Goal: Task Accomplishment & Management: Manage account settings

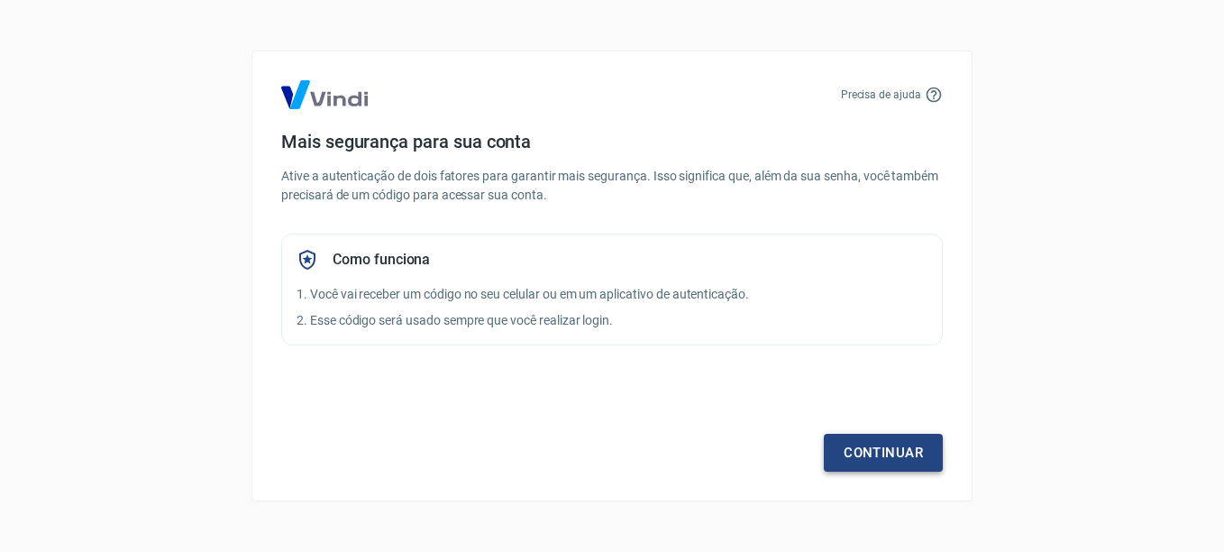
click at [879, 462] on link "Continuar" at bounding box center [883, 453] width 119 height 38
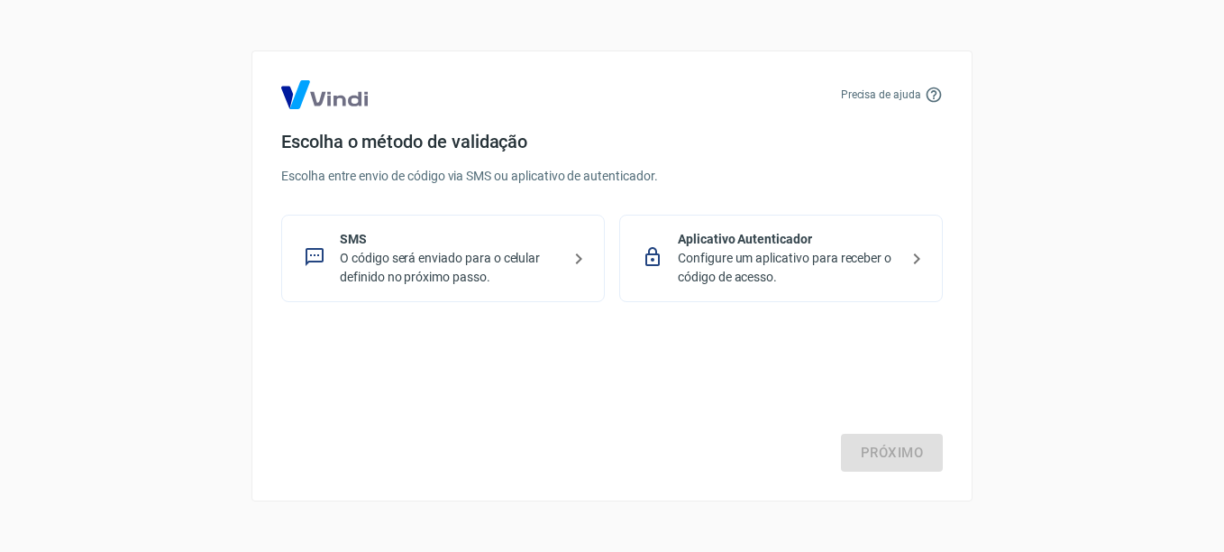
click at [736, 267] on p "Configure um aplicativo para receber o código de acesso." at bounding box center [788, 268] width 221 height 38
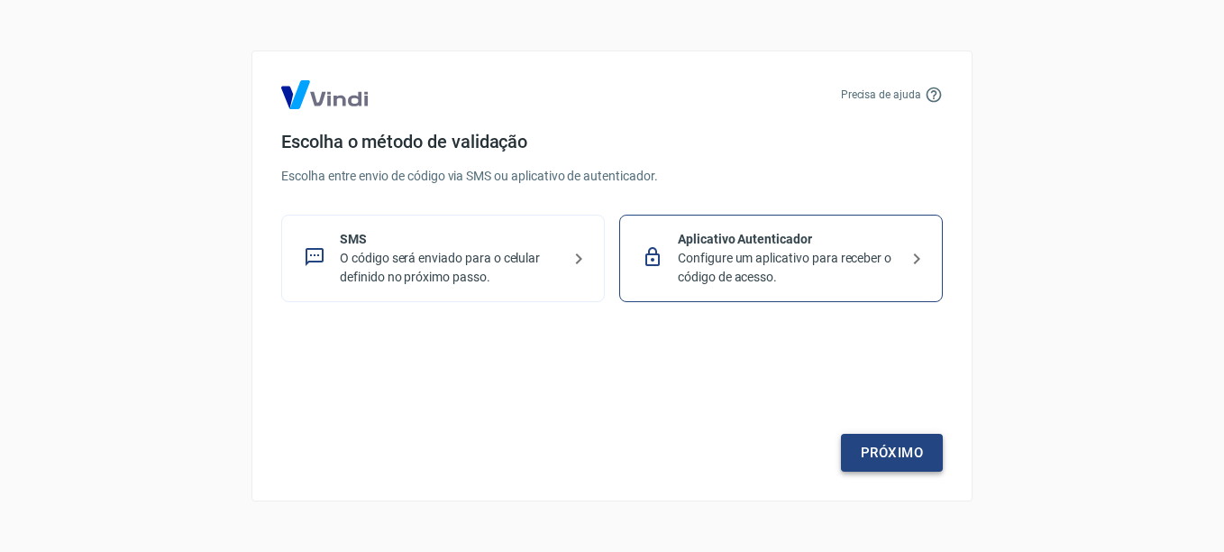
click at [877, 454] on link "Próximo" at bounding box center [892, 453] width 102 height 38
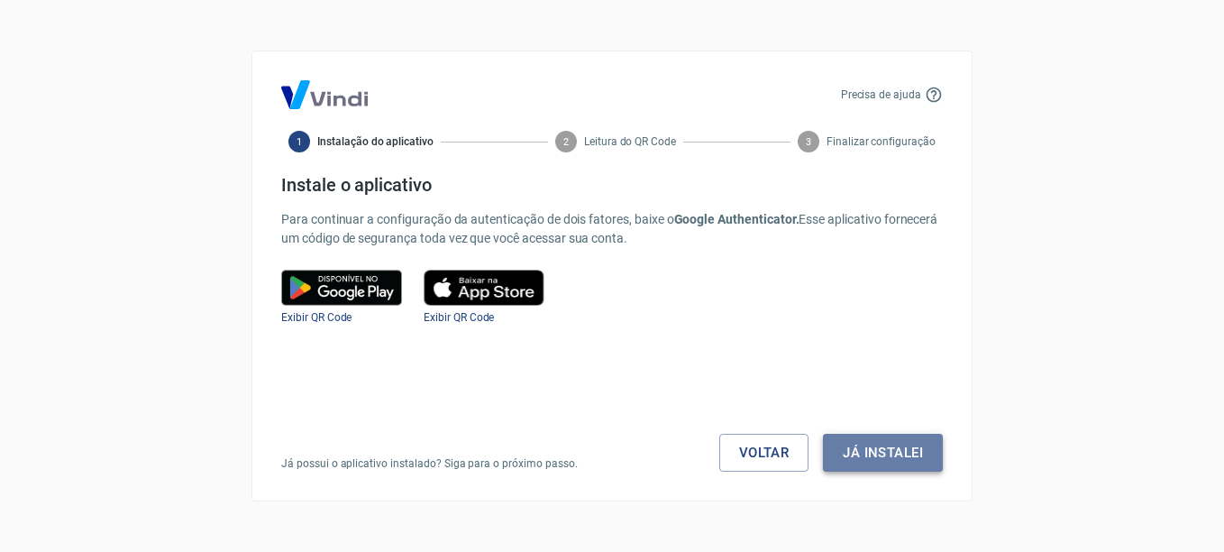
click at [876, 454] on button "Já instalei" at bounding box center [883, 453] width 120 height 38
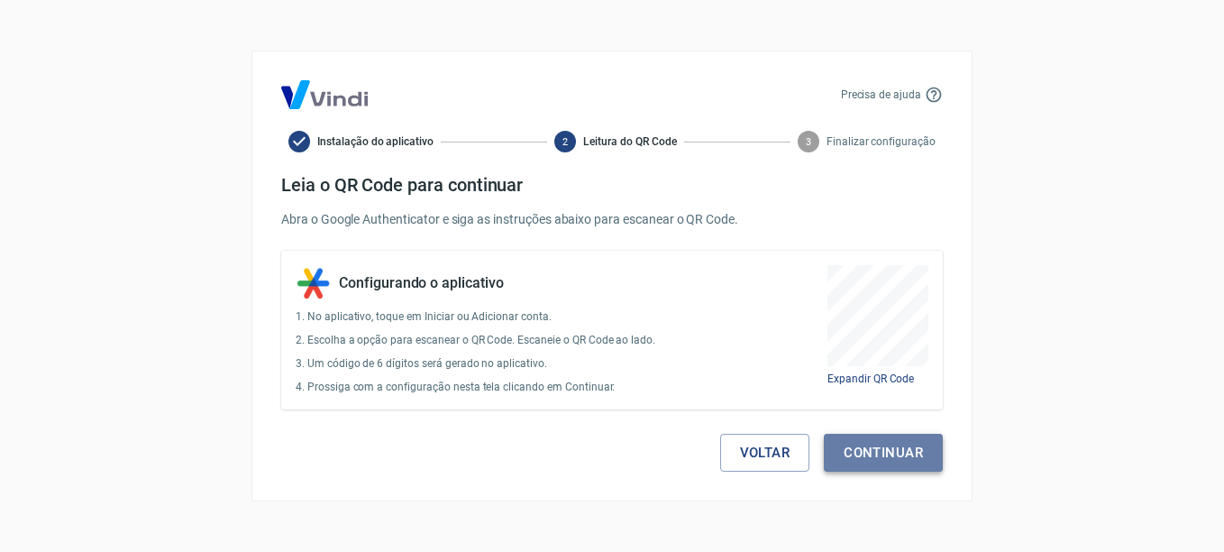
click at [913, 443] on button "Continuar" at bounding box center [883, 453] width 119 height 38
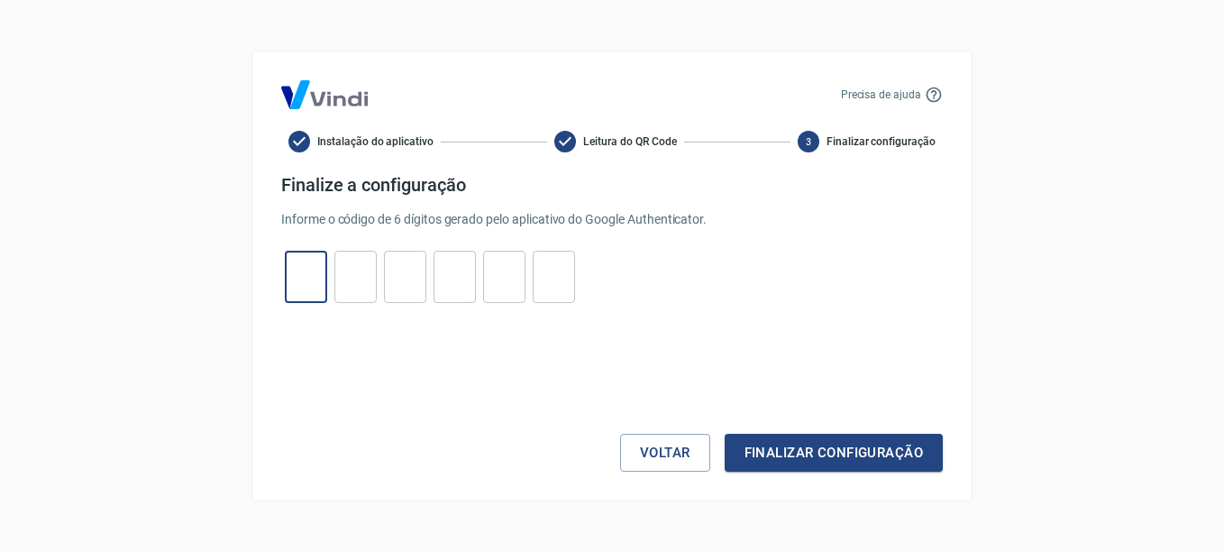
click at [312, 278] on input "tel" at bounding box center [306, 277] width 42 height 39
type input "2"
type input "9"
type input "4"
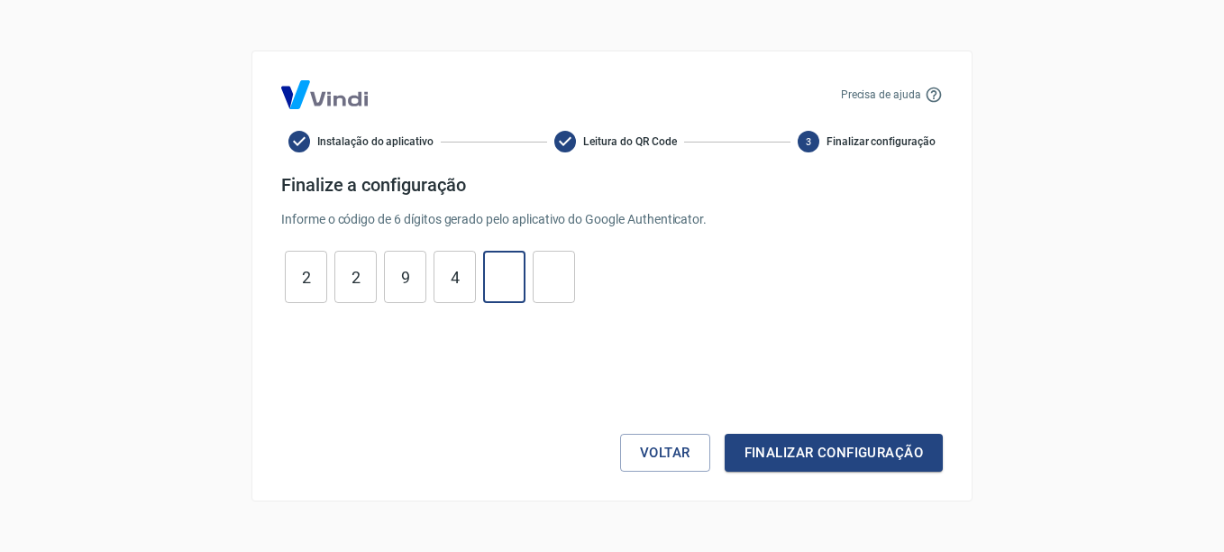
type input "9"
type input "4"
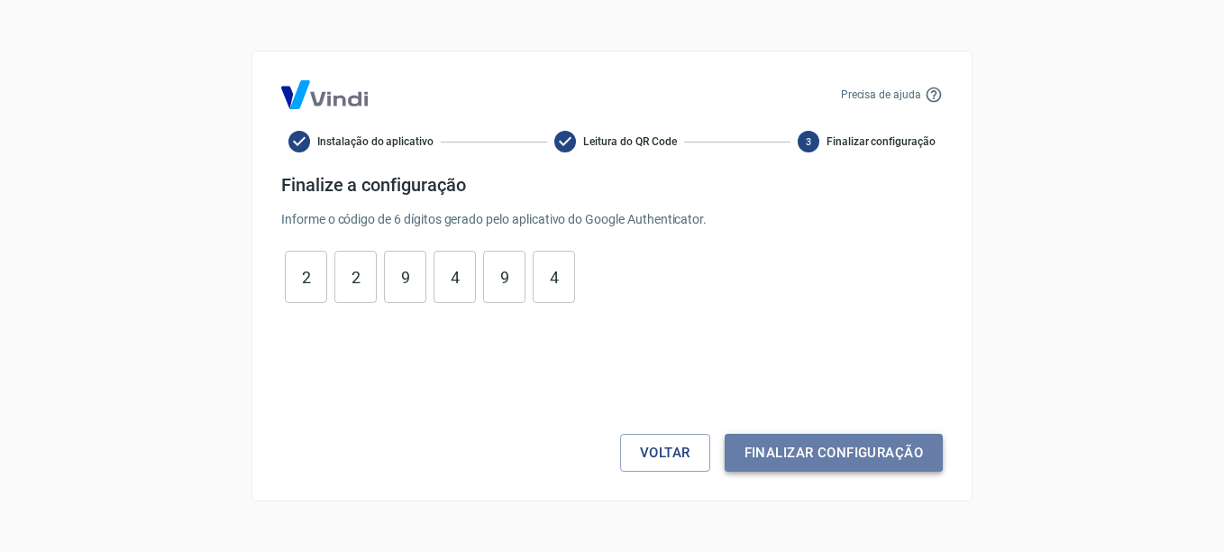
click at [829, 455] on button "Finalizar configuração" at bounding box center [834, 453] width 218 height 38
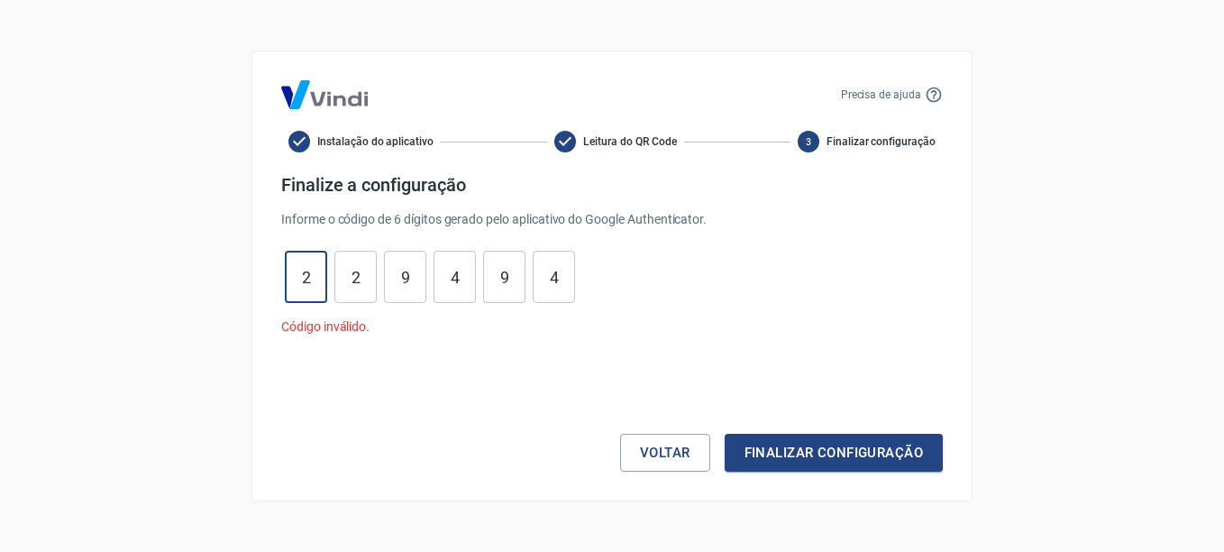
drag, startPoint x: 288, startPoint y: 277, endPoint x: 583, endPoint y: 285, distance: 294.9
click at [583, 285] on div "2 ​ 2 ​ 9 ​ 4 ​ 9 ​ 4 ​" at bounding box center [612, 277] width 662 height 52
type input "2"
type input "3"
type input "5"
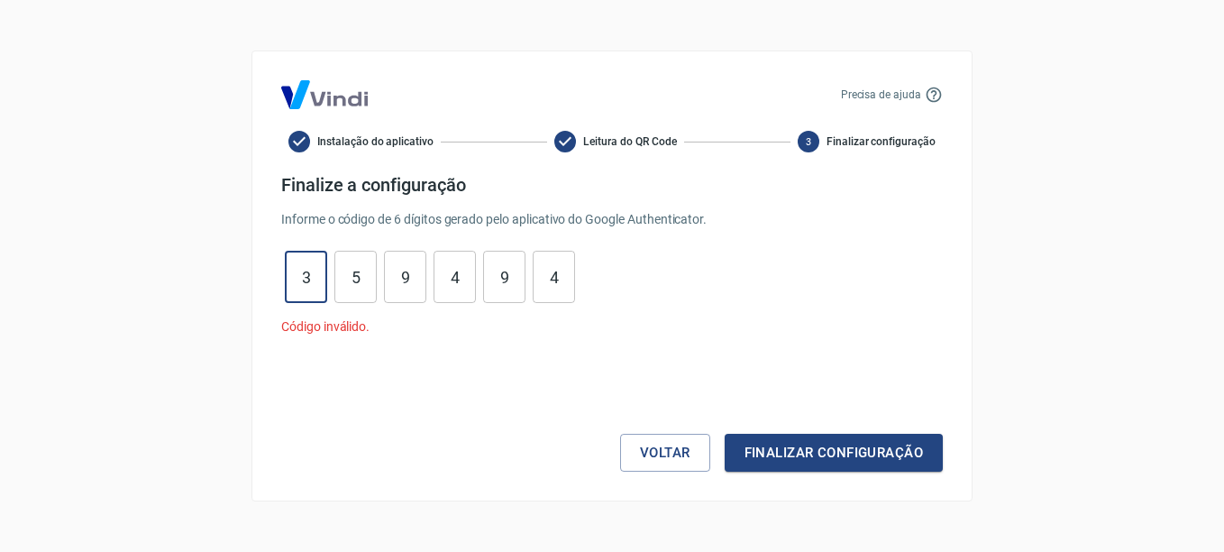
drag, startPoint x: 316, startPoint y: 284, endPoint x: 287, endPoint y: 285, distance: 29.8
click at [287, 285] on input "3" at bounding box center [306, 277] width 42 height 39
type input "7"
type input "2"
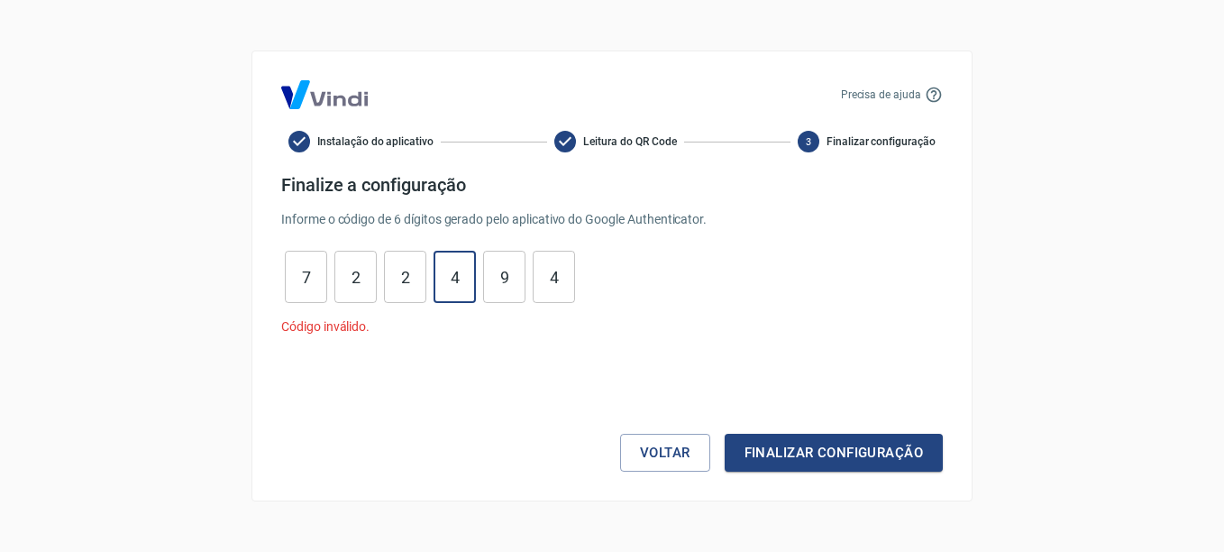
type input "0"
type input "6"
click at [911, 462] on button "Finalizar configuração" at bounding box center [834, 453] width 218 height 38
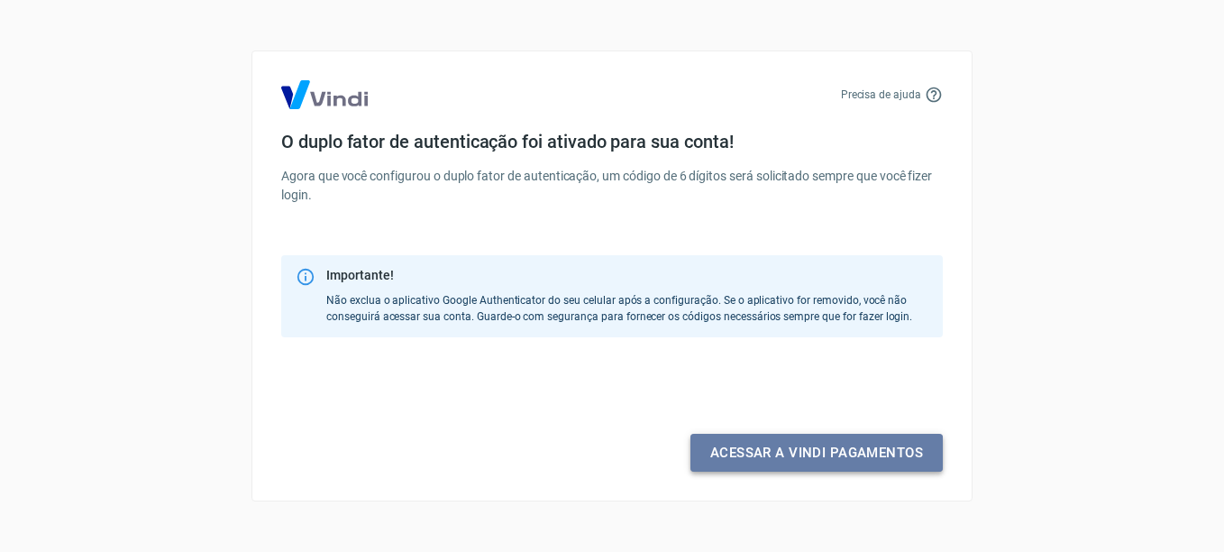
click at [796, 453] on link "Acessar a Vindi pagamentos" at bounding box center [817, 453] width 252 height 38
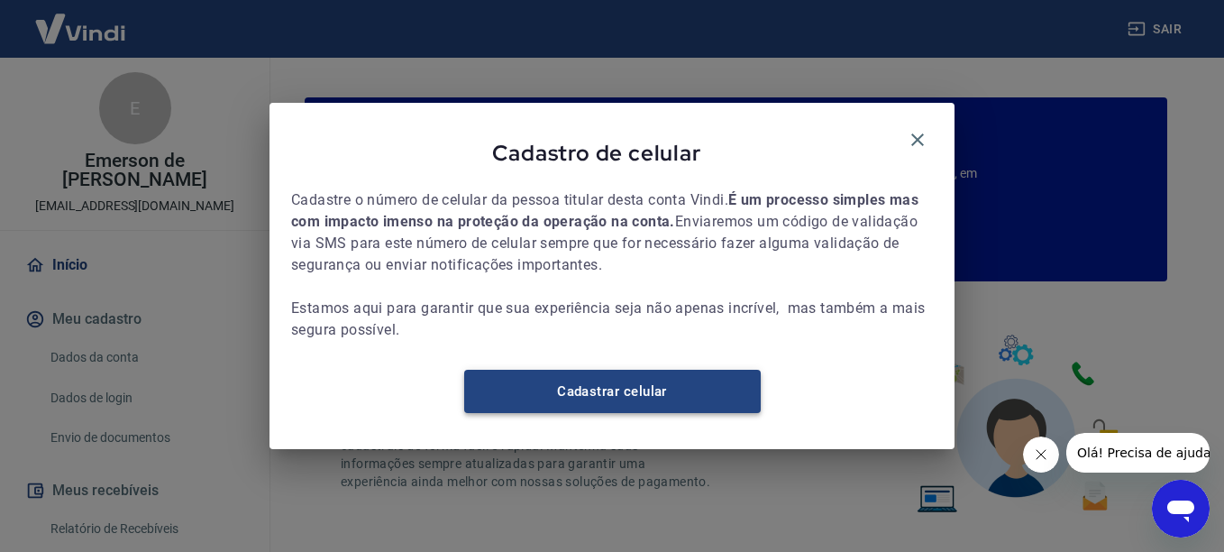
click at [601, 396] on link "Cadastrar celular" at bounding box center [612, 391] width 297 height 43
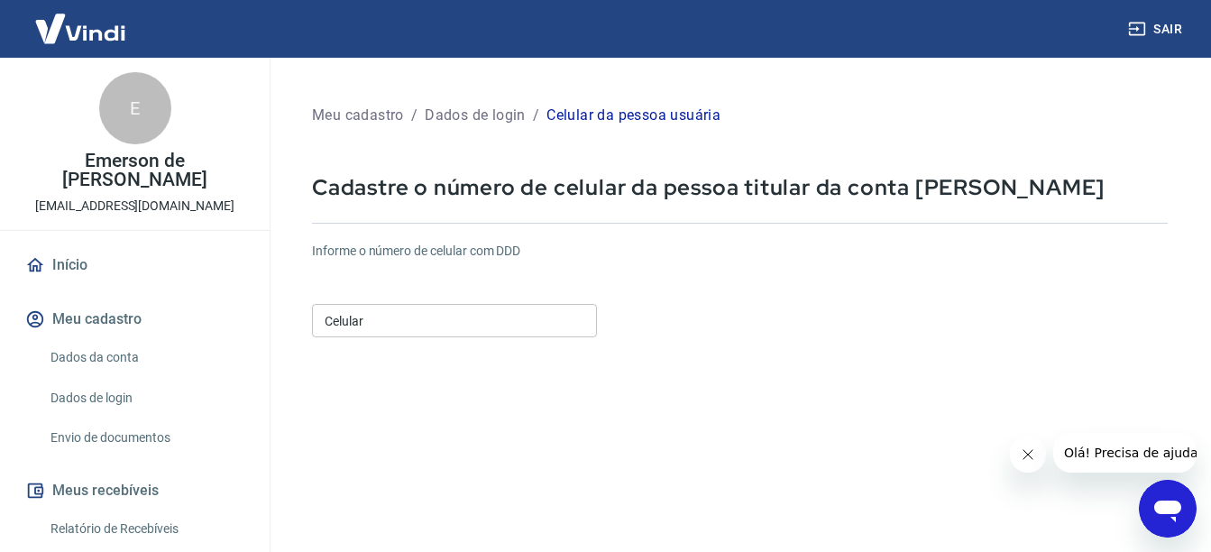
click at [470, 316] on input "Celular" at bounding box center [454, 320] width 285 height 33
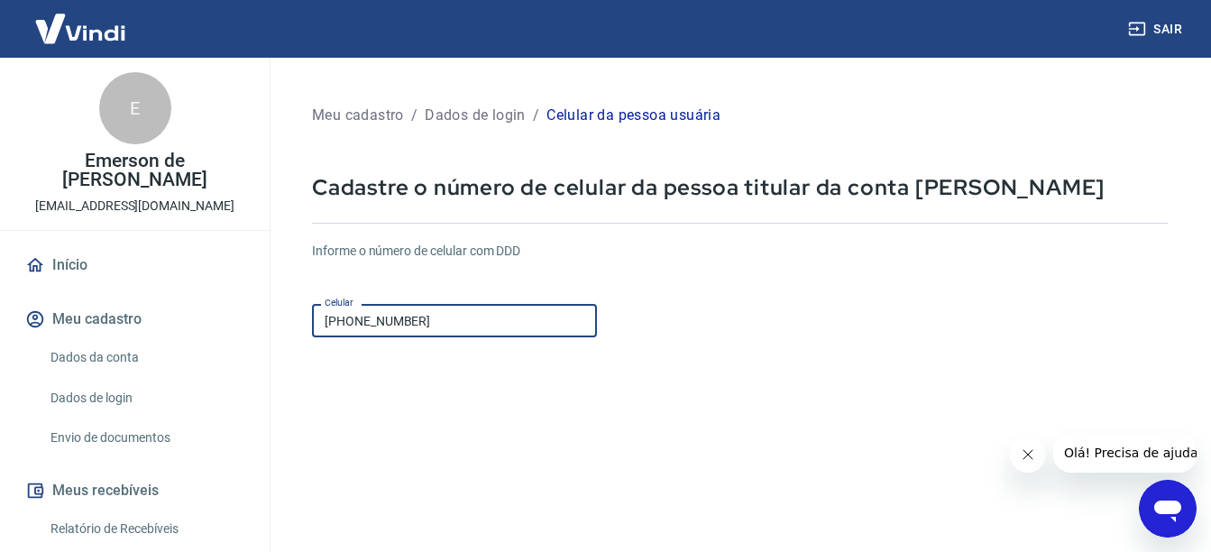
type input "(31) 99513-7929"
click at [783, 470] on form "Informe o número de celular com DDD Celular (31) 99513-7929 Celular Continuar C…" at bounding box center [740, 490] width 856 height 527
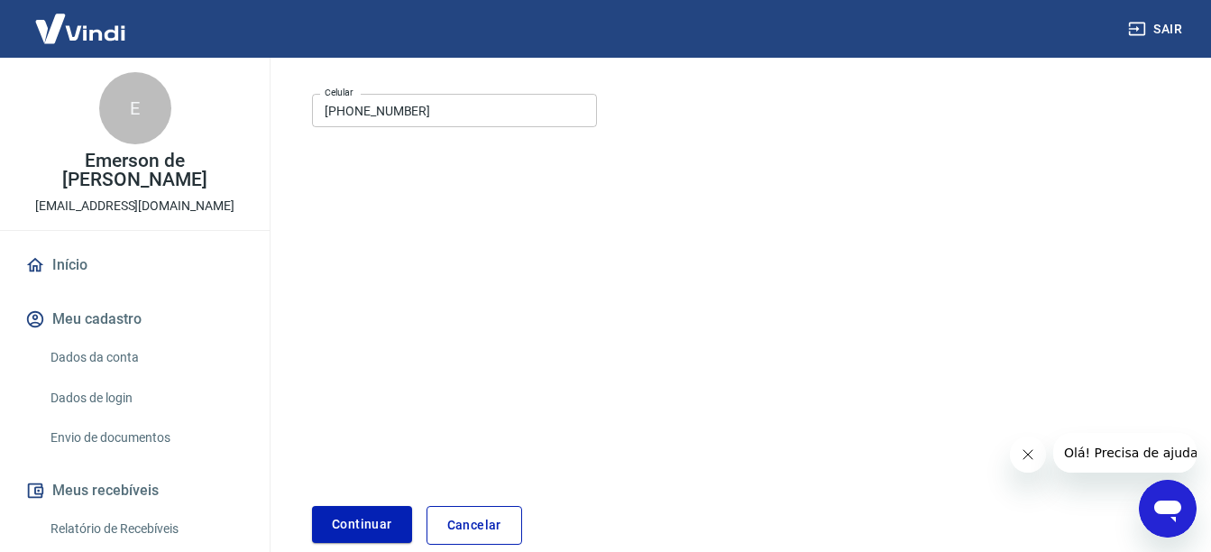
scroll to position [302, 0]
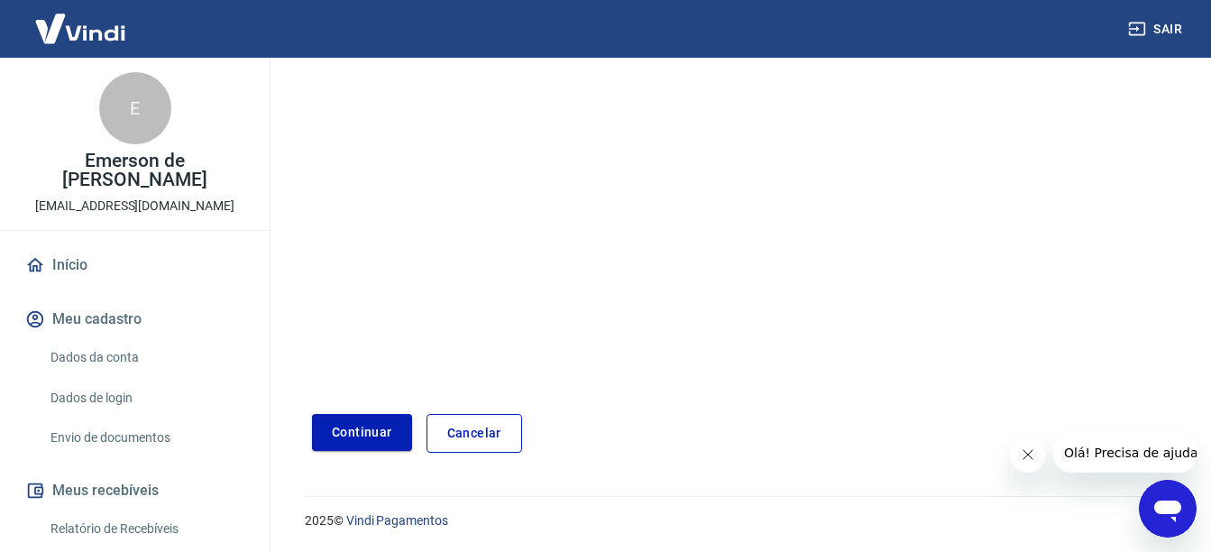
click at [359, 438] on button "Continuar" at bounding box center [362, 432] width 100 height 37
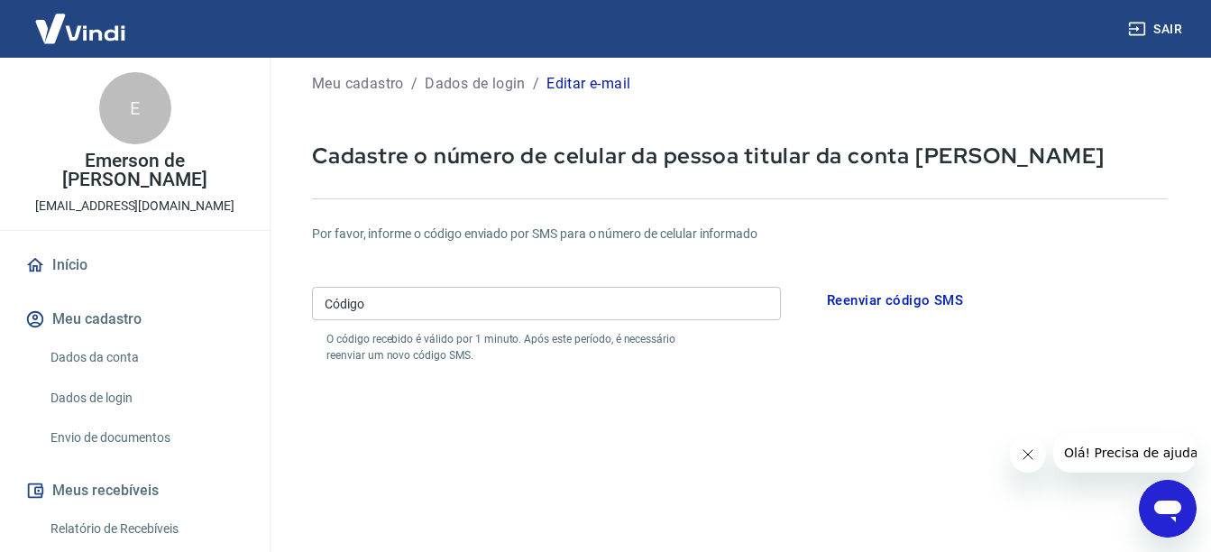
scroll to position [2, 0]
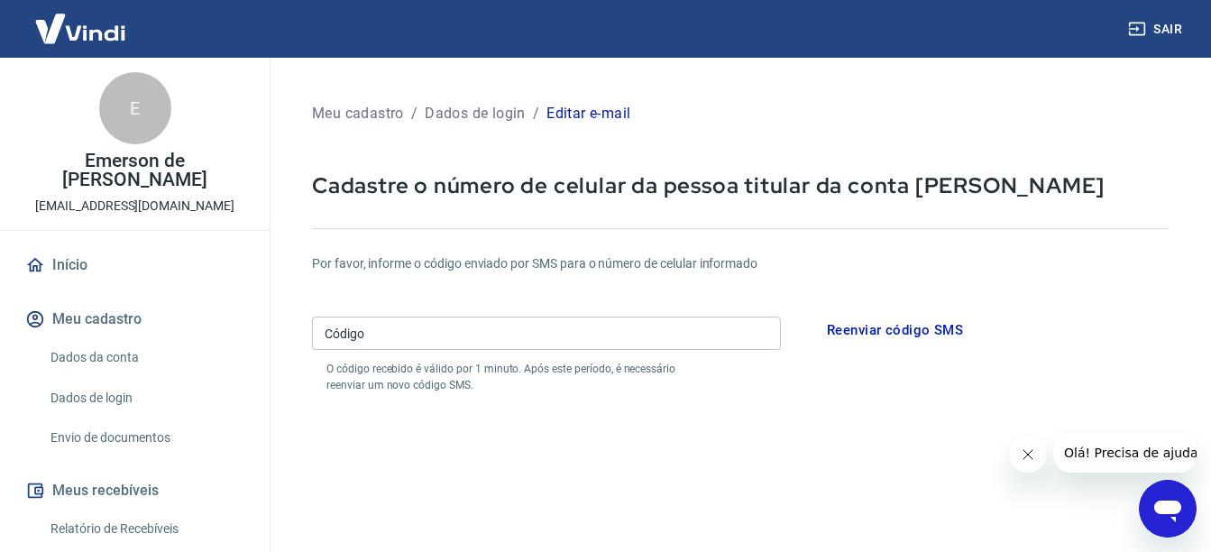
click at [497, 346] on input "Código" at bounding box center [546, 332] width 469 height 33
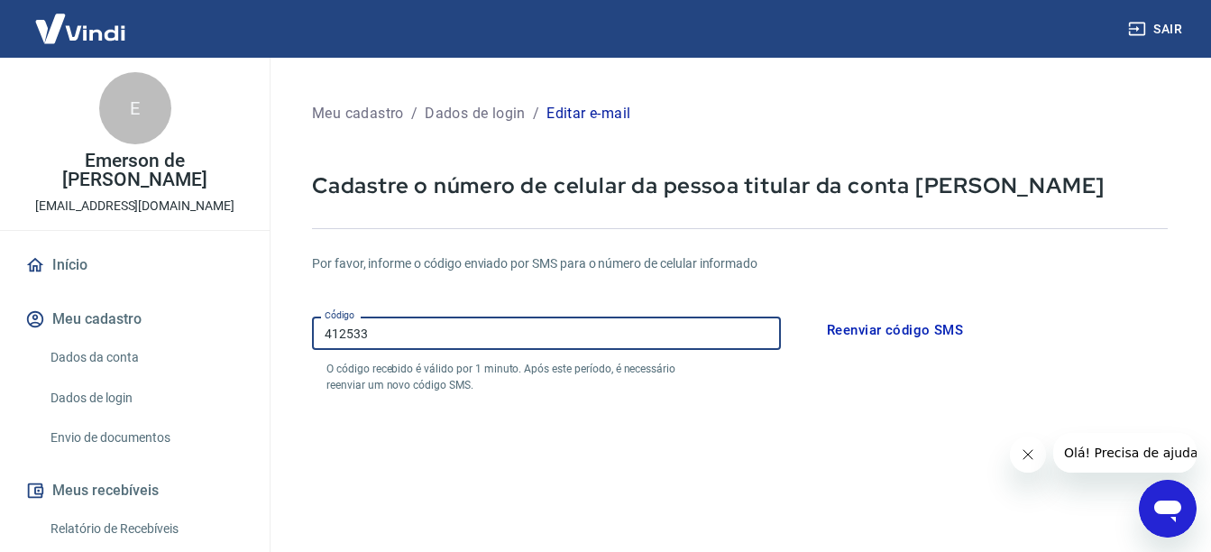
type input "412533"
click at [853, 327] on button "Reenviar código SMS" at bounding box center [895, 330] width 156 height 38
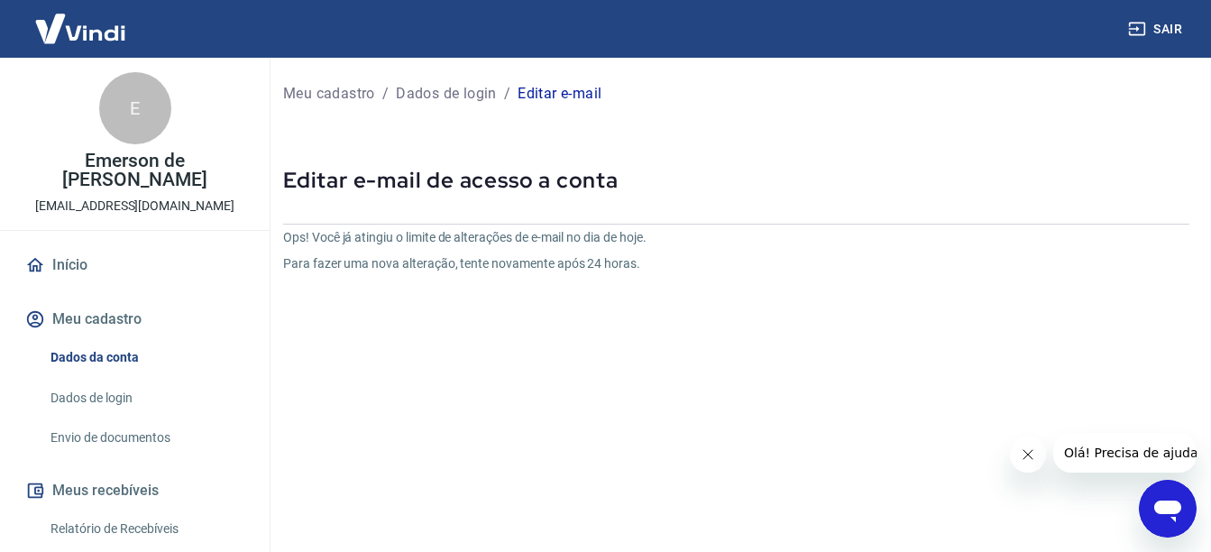
click at [414, 208] on div "Meu cadastro / Dados de login / Editar e-mail Editar e-mail de acesso a conta O…" at bounding box center [735, 372] width 949 height 629
click at [408, 248] on div "Ops! Você já atingiu o limite de alterações de e-mail no dia de hoje. Para faze…" at bounding box center [585, 250] width 604 height 45
click at [1021, 453] on icon "Fechar mensagem da empresa" at bounding box center [1027, 454] width 14 height 14
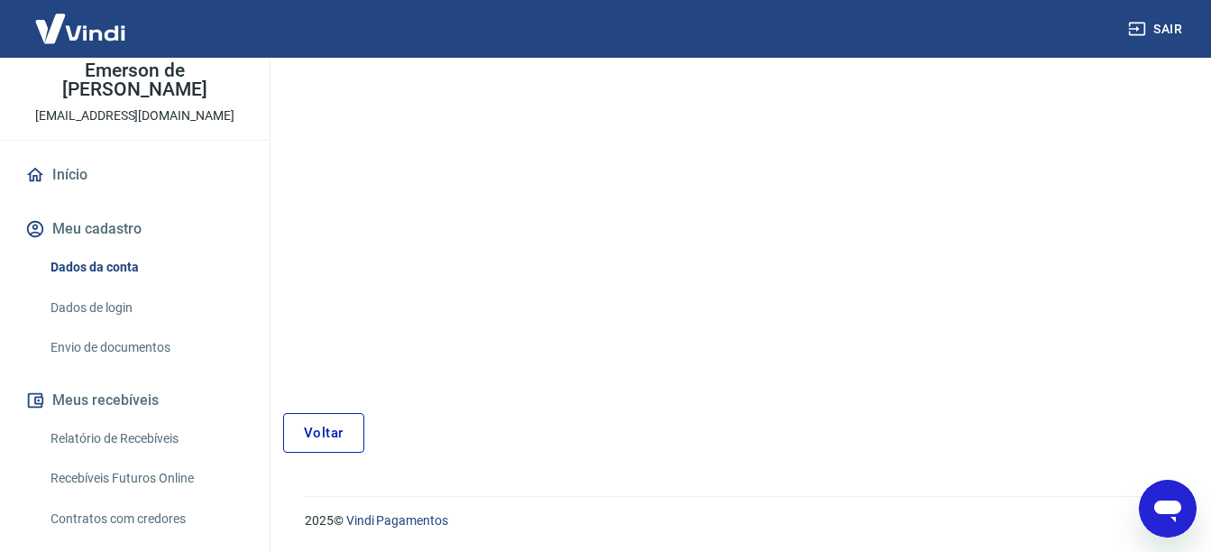
scroll to position [120, 0]
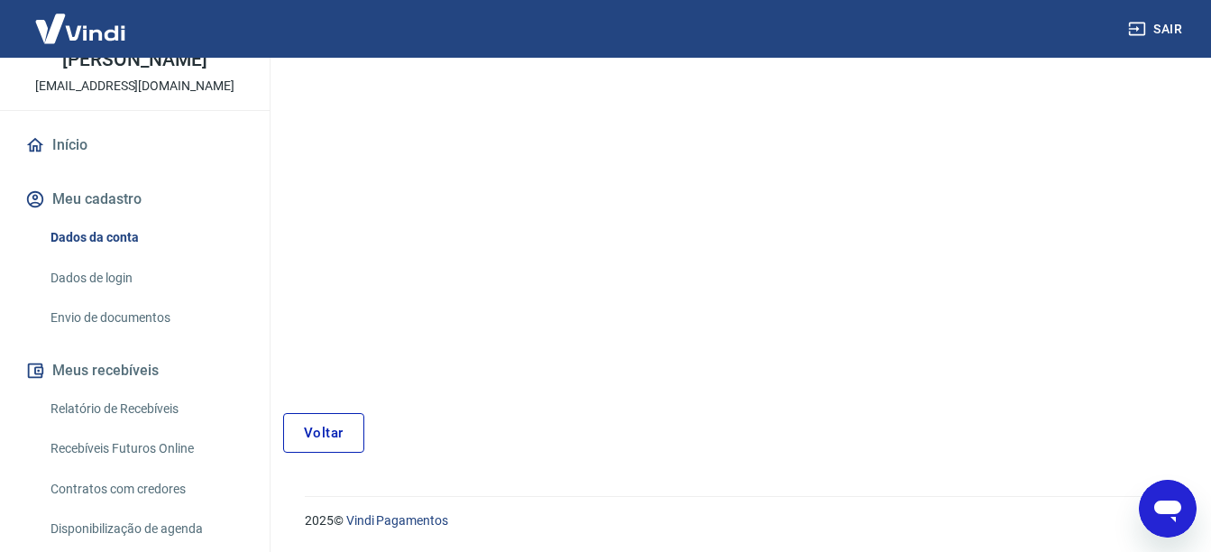
click at [87, 327] on link "Envio de documentos" at bounding box center [145, 317] width 205 height 37
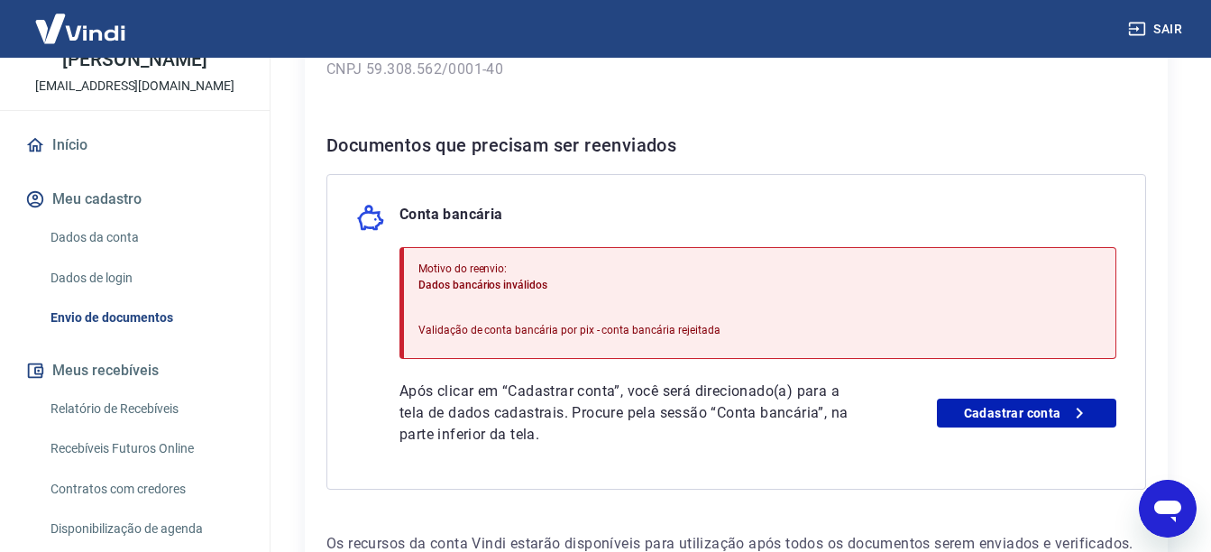
scroll to position [361, 0]
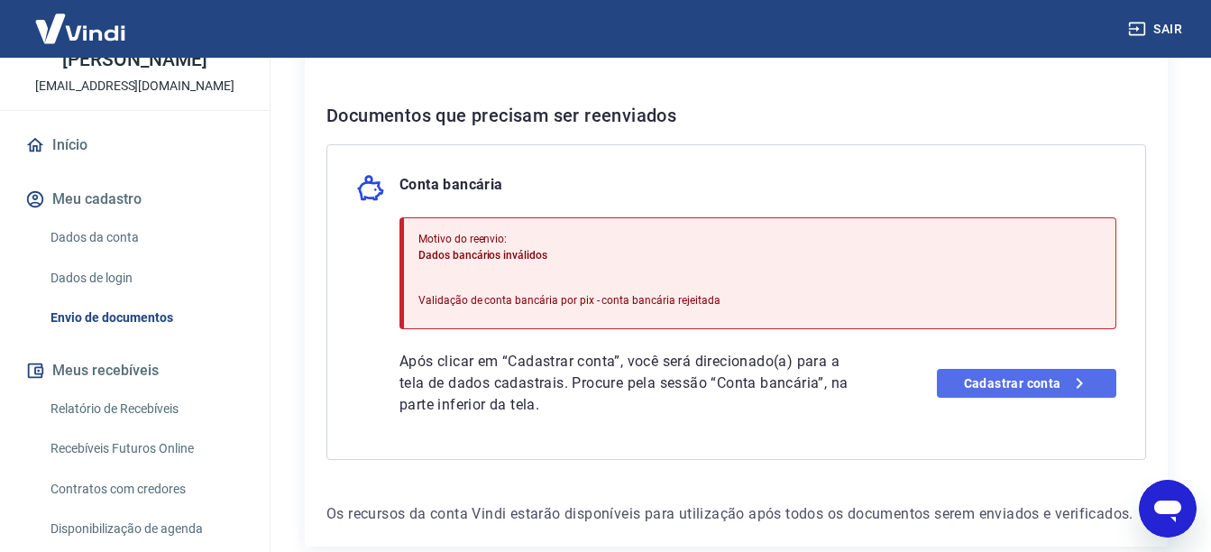
click at [1049, 380] on link "Cadastrar conta" at bounding box center [1026, 383] width 179 height 29
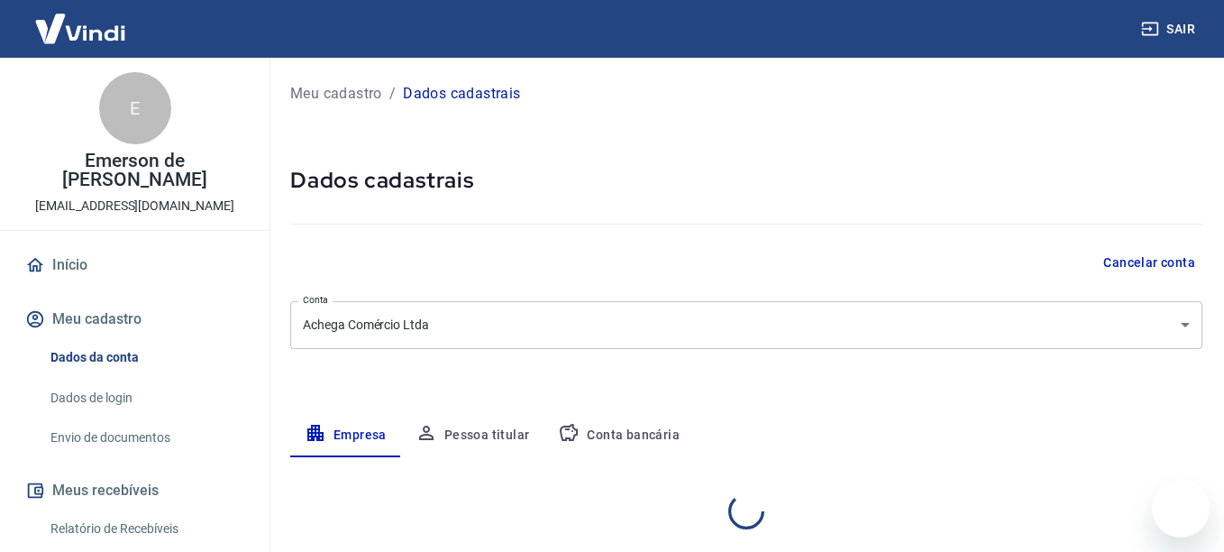
select select "MG"
select select "business"
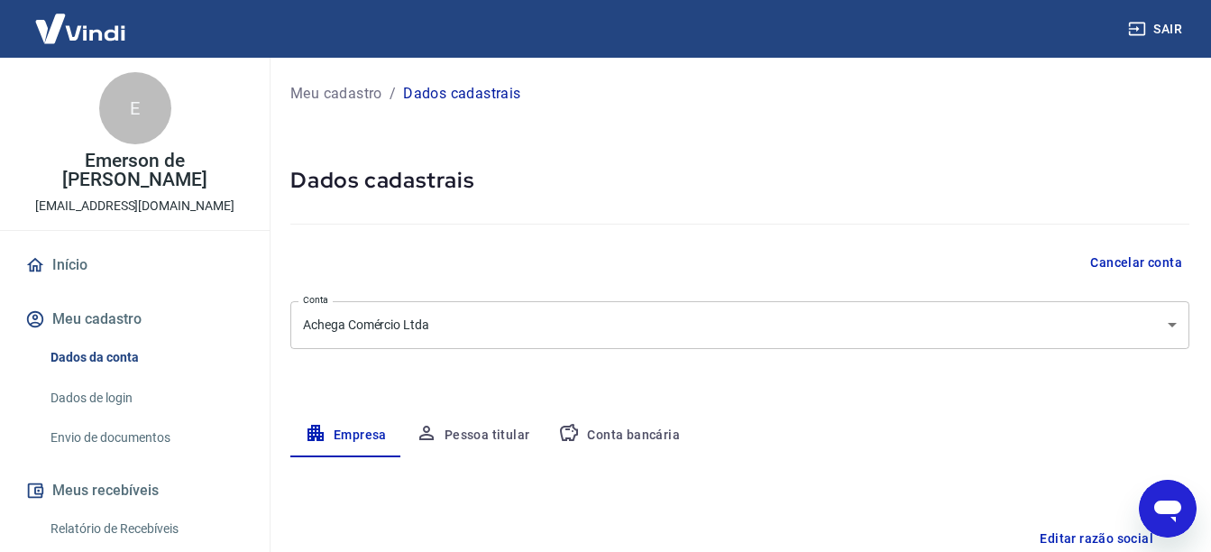
scroll to position [60, 0]
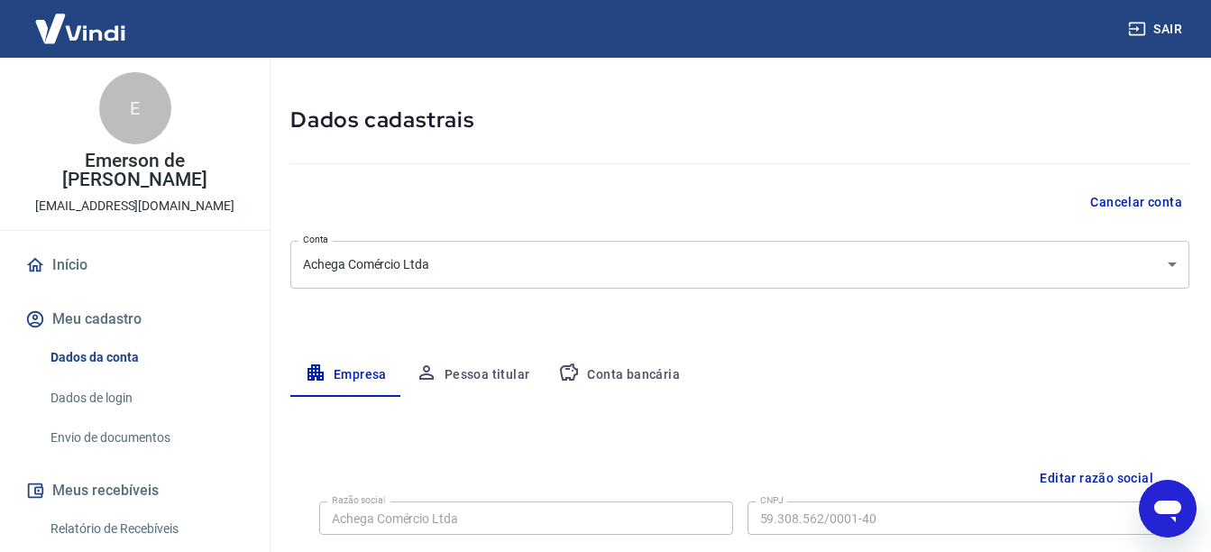
click at [615, 381] on button "Conta bancária" at bounding box center [619, 374] width 151 height 43
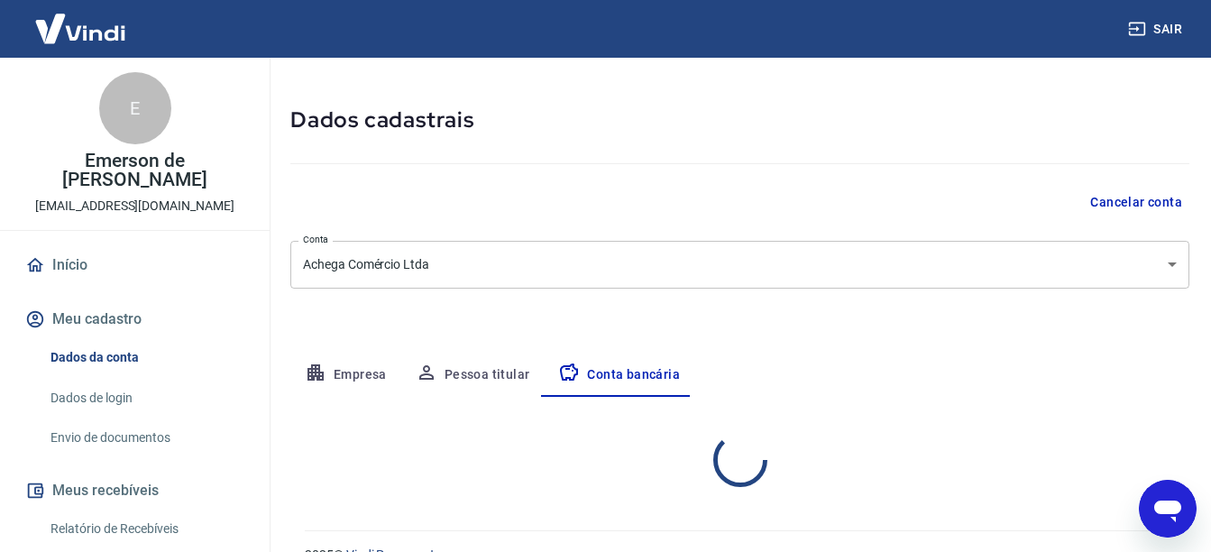
select select "1"
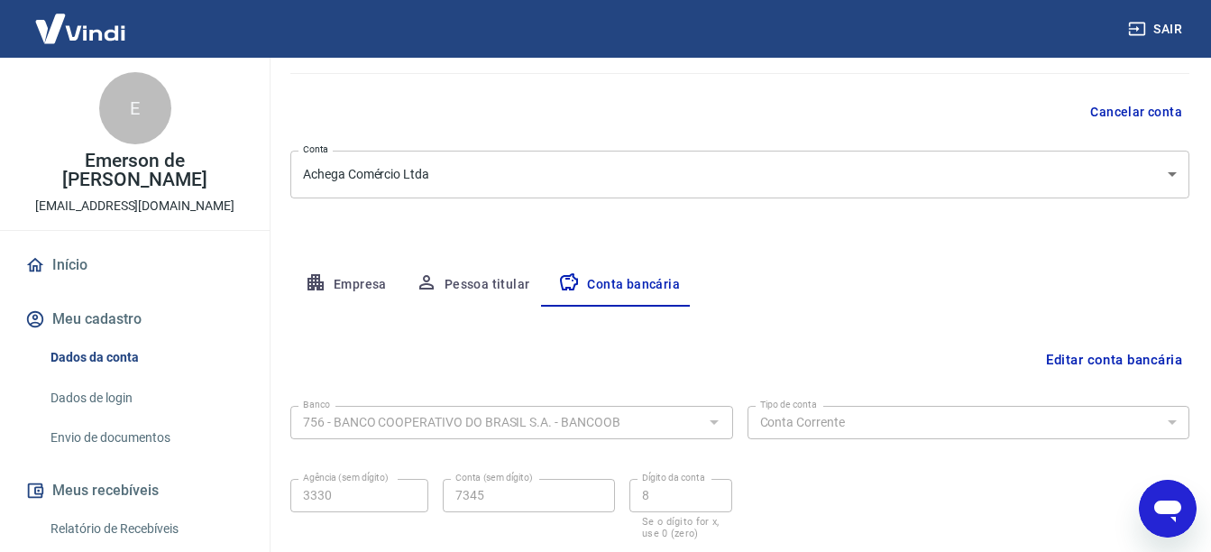
scroll to position [180, 0]
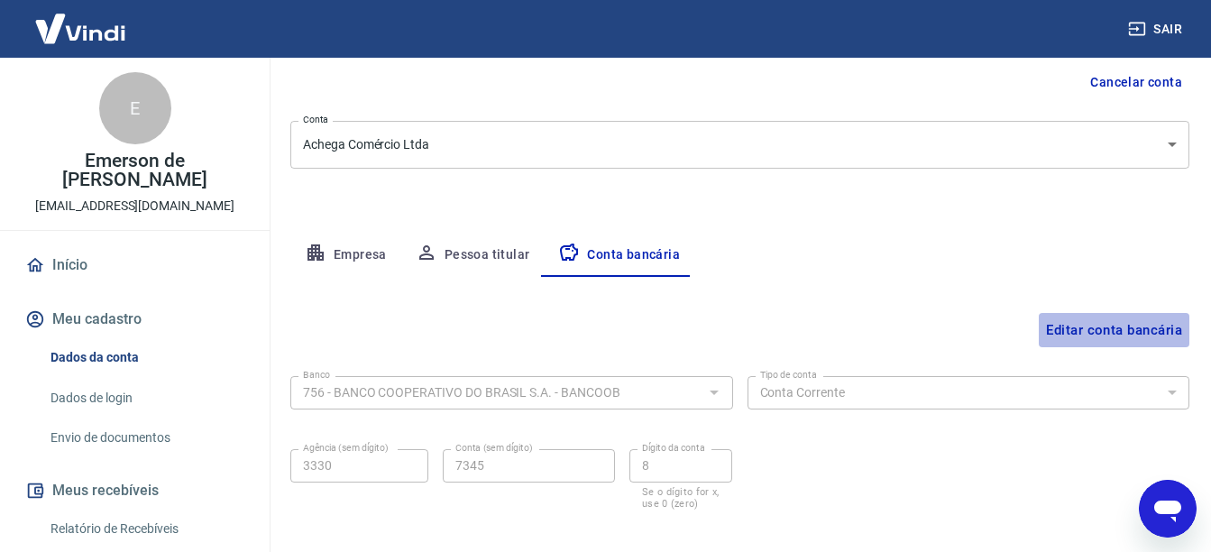
click at [1089, 337] on button "Editar conta bancária" at bounding box center [1114, 330] width 151 height 34
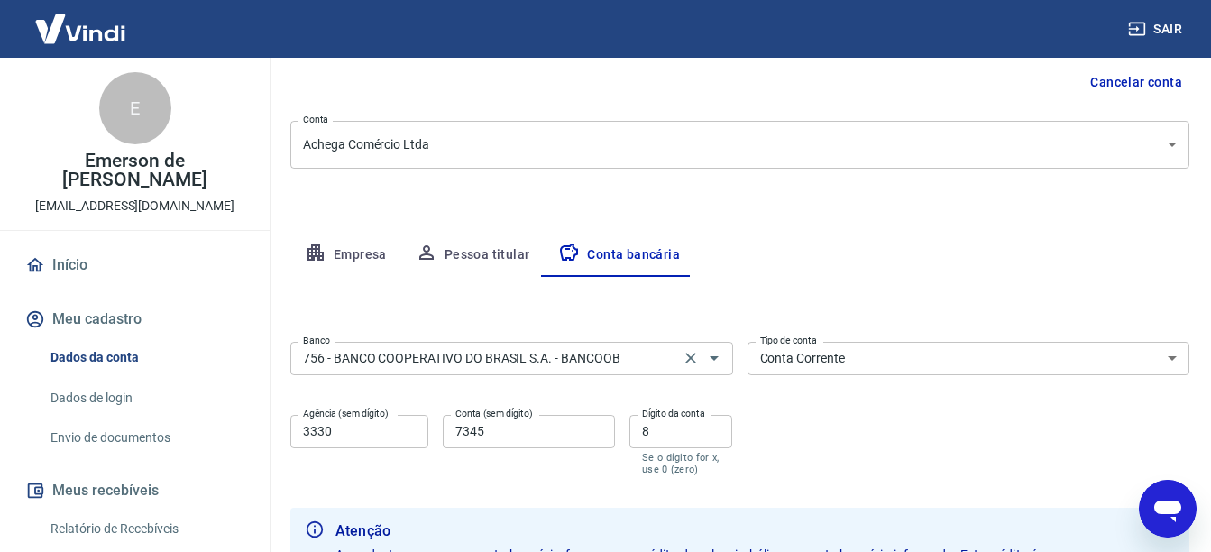
scroll to position [241, 0]
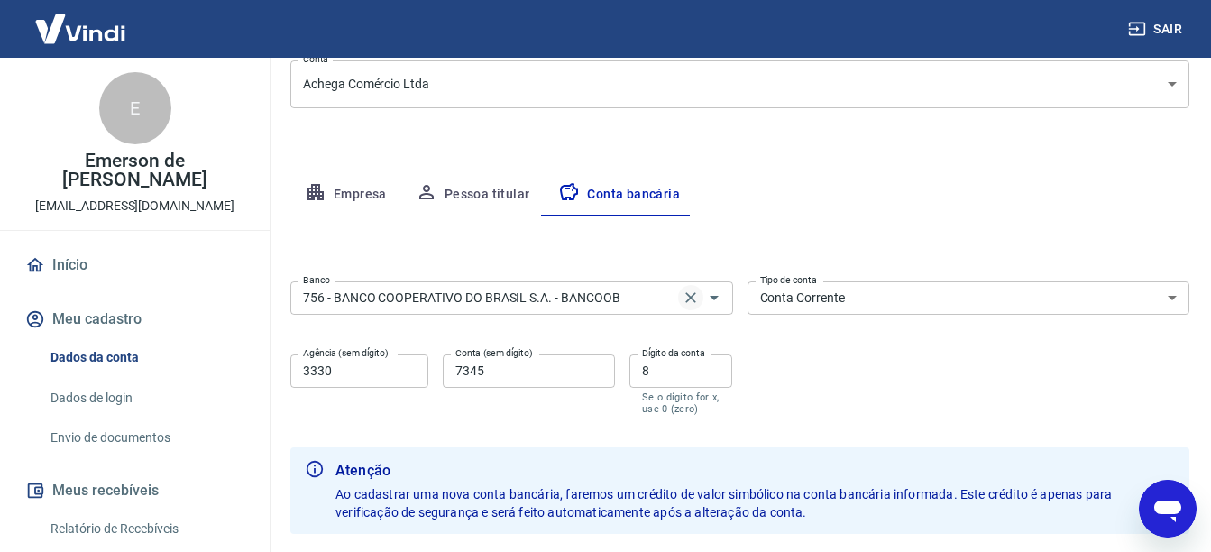
click at [696, 301] on icon "Clear" at bounding box center [691, 297] width 18 height 18
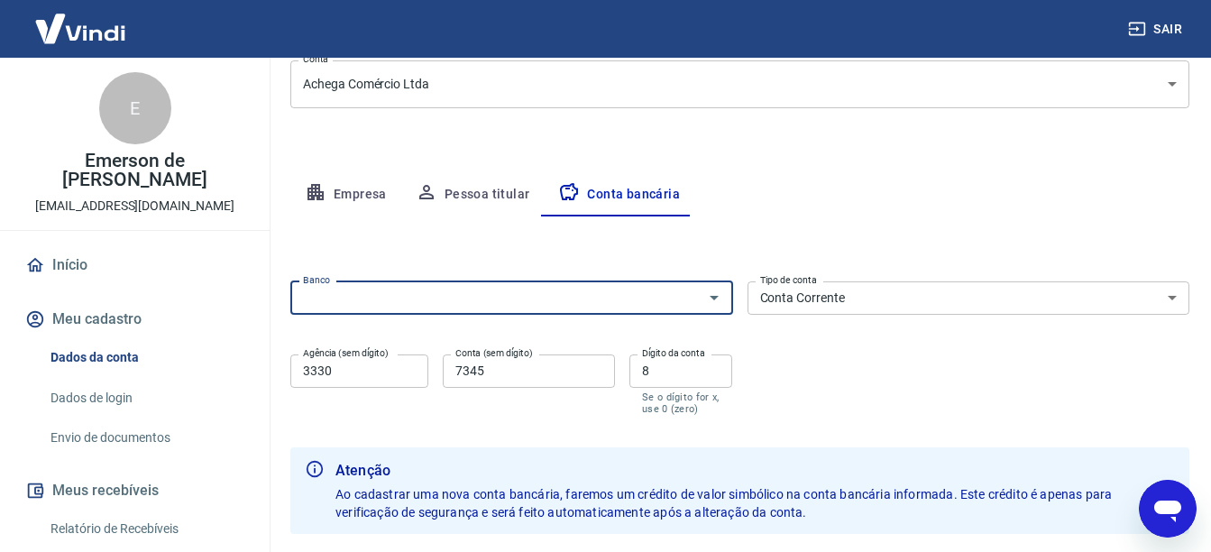
click at [583, 304] on input "Banco" at bounding box center [497, 298] width 402 height 23
click at [437, 343] on li "077 - BANCO INTERMEDIUM S.A." at bounding box center [511, 337] width 443 height 30
type input "077 - BANCO INTERMEDIUM S.A."
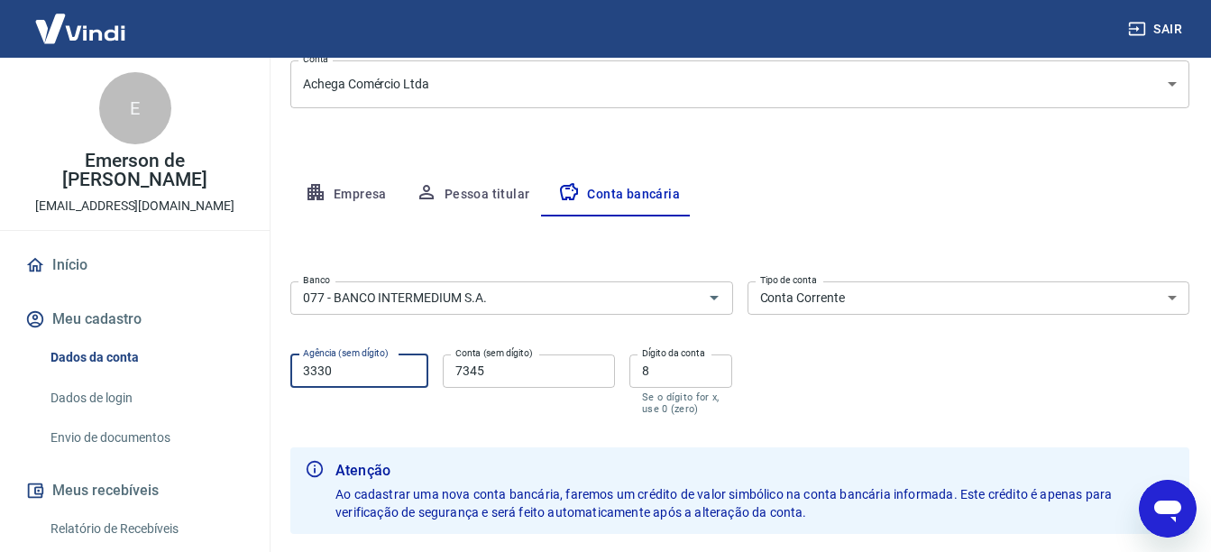
drag, startPoint x: 347, startPoint y: 378, endPoint x: 264, endPoint y: 347, distance: 88.4
click at [269, 311] on div "Sair E Emerson de Moura Damasceno contato@achega.com.br Início Meu cadastro Dad…" at bounding box center [605, 35] width 1211 height 552
type input "0001"
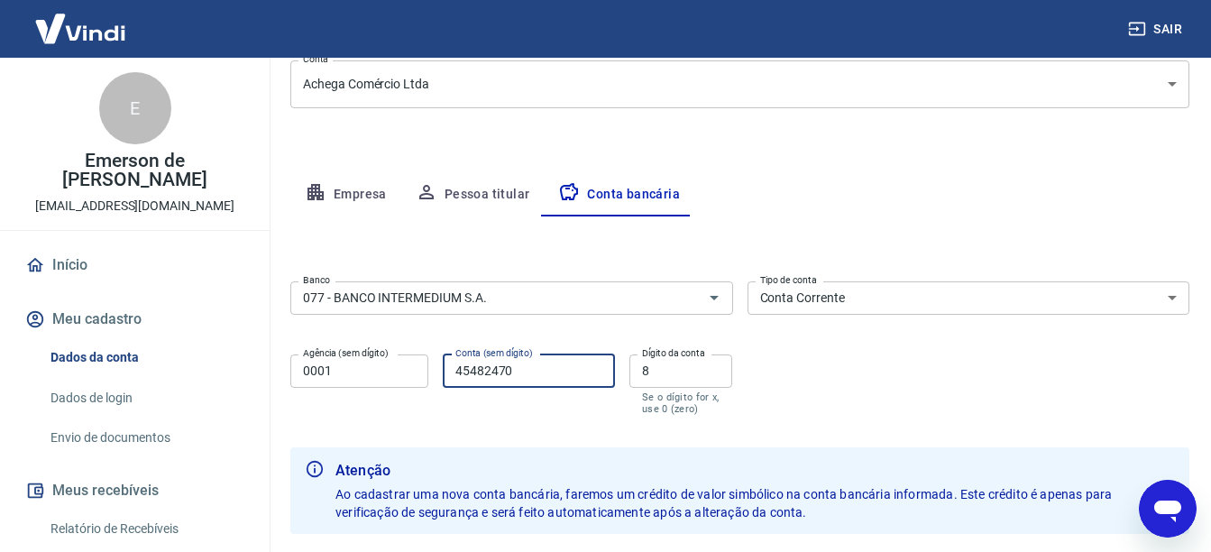
type input "45482470"
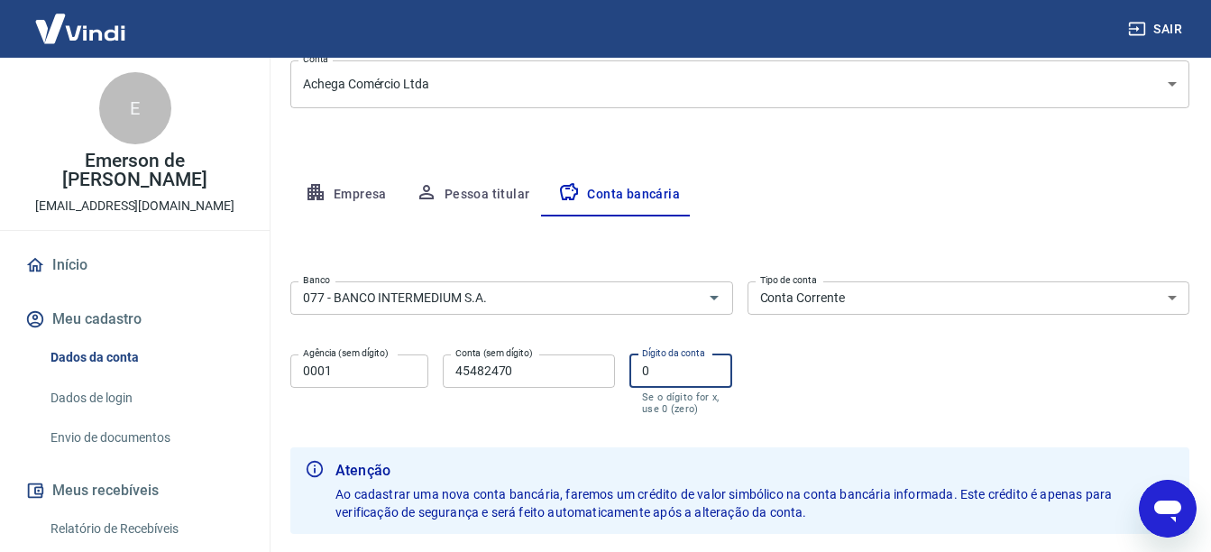
type input "0"
click at [879, 402] on div "Banco 077 - BANCO INTERMEDIUM S.A. Banco Tipo de conta Conta Corrente Conta Pou…" at bounding box center [739, 346] width 899 height 144
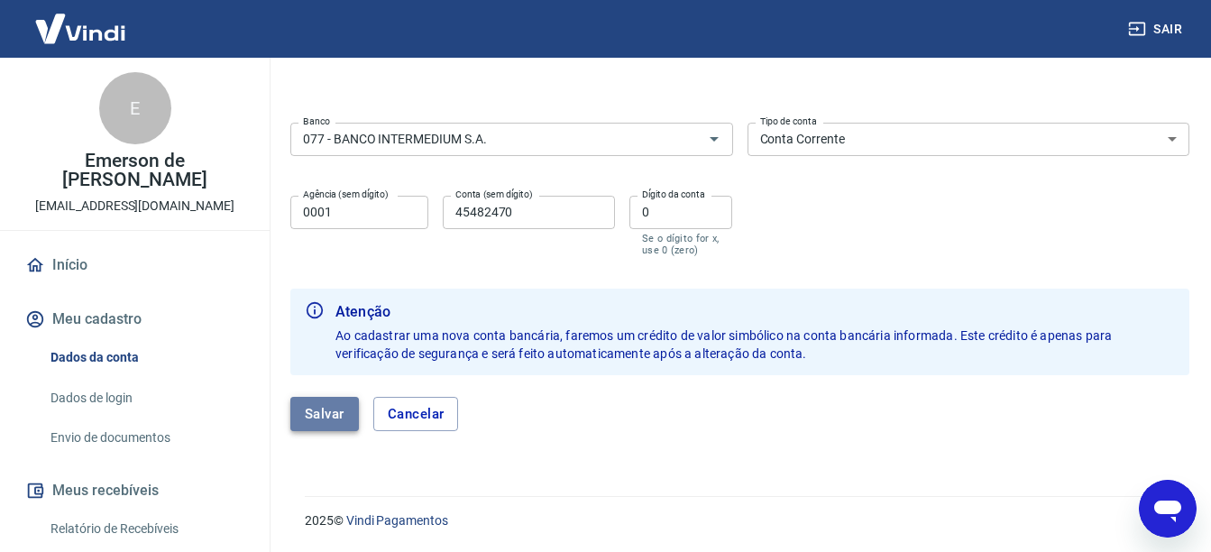
click at [308, 415] on button "Salvar" at bounding box center [324, 414] width 69 height 34
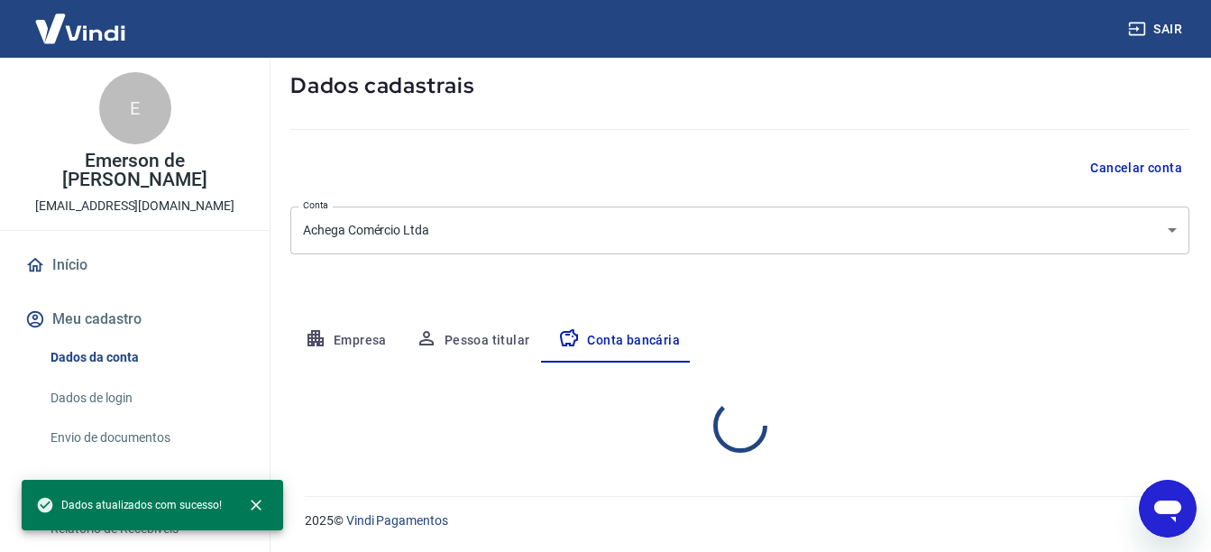
select select "1"
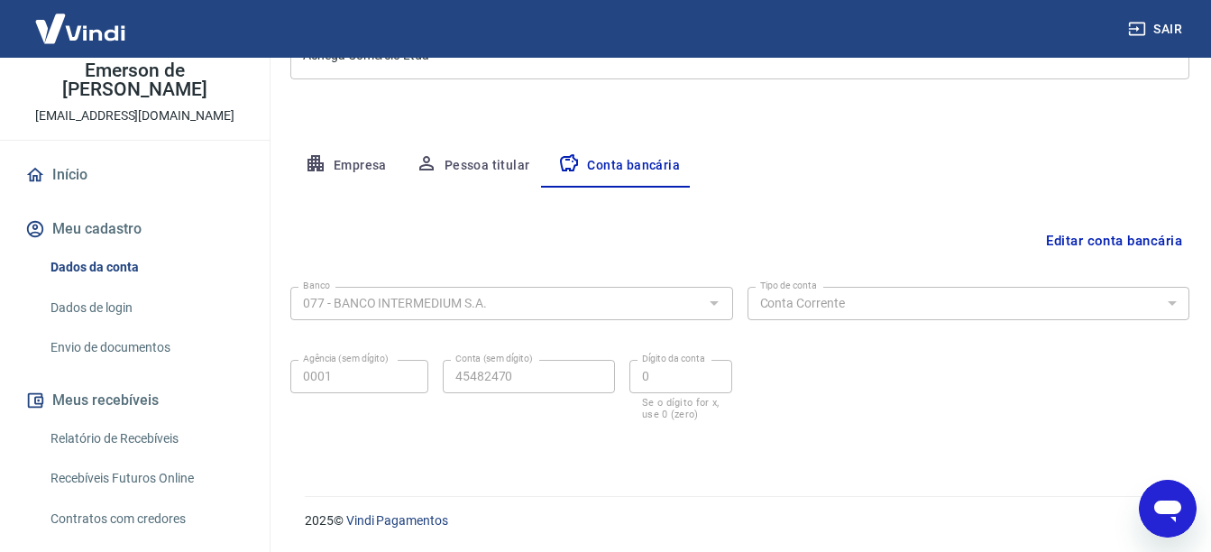
scroll to position [120, 0]
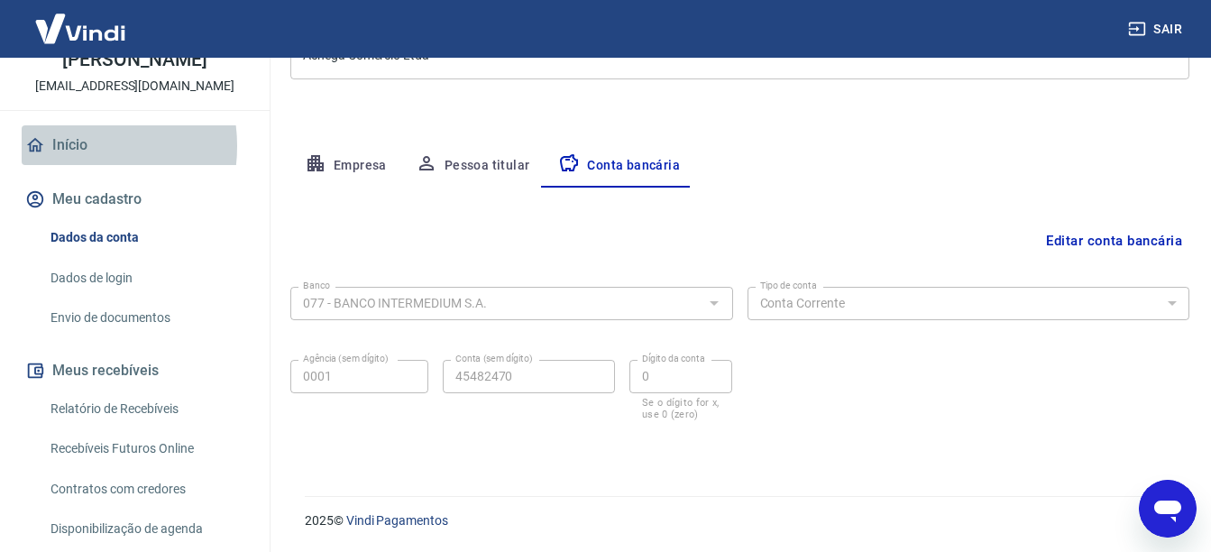
click at [69, 146] on link "Início" at bounding box center [135, 145] width 226 height 40
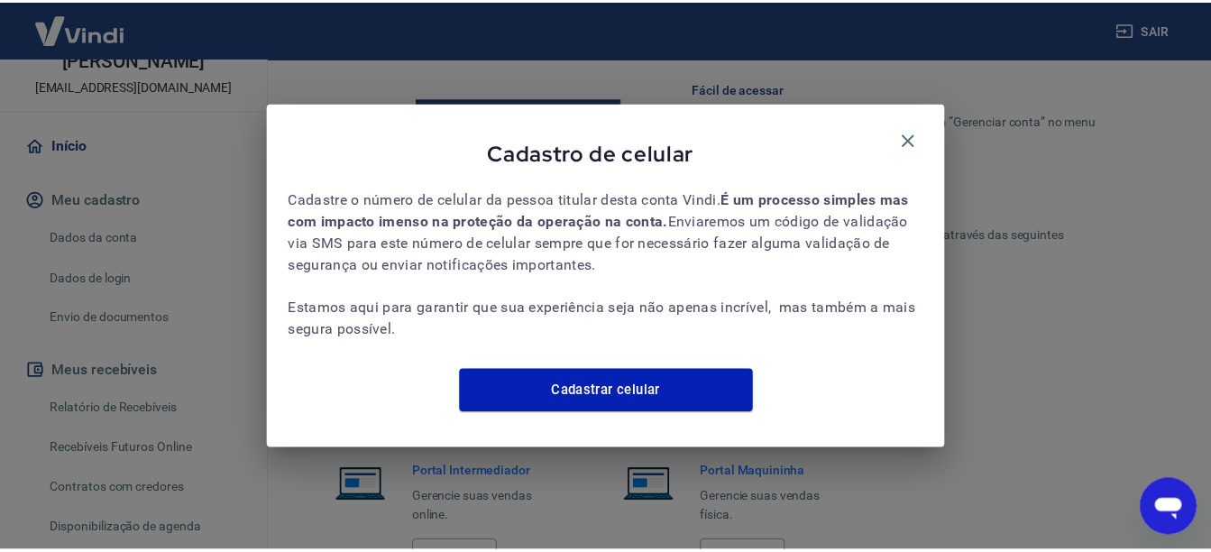
scroll to position [1106, 0]
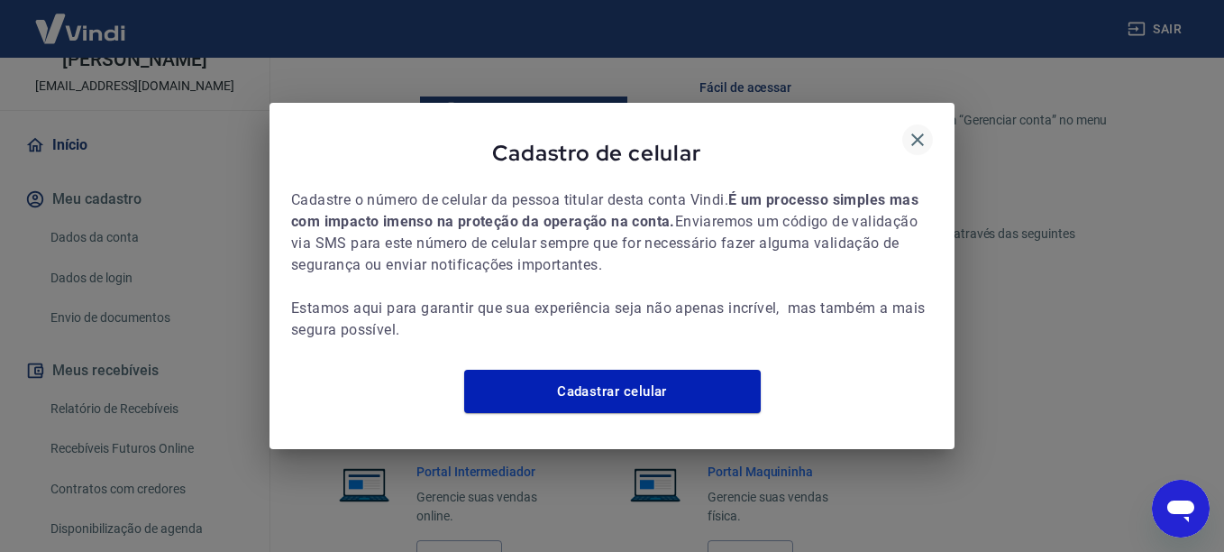
click at [917, 133] on icon "button" at bounding box center [917, 139] width 13 height 13
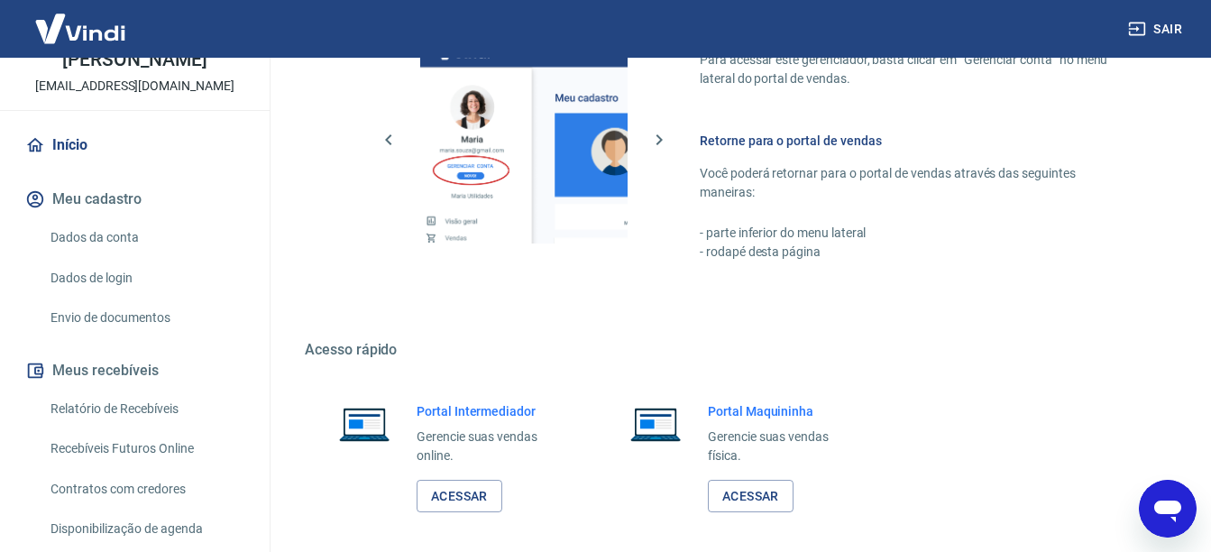
scroll to position [1196, 0]
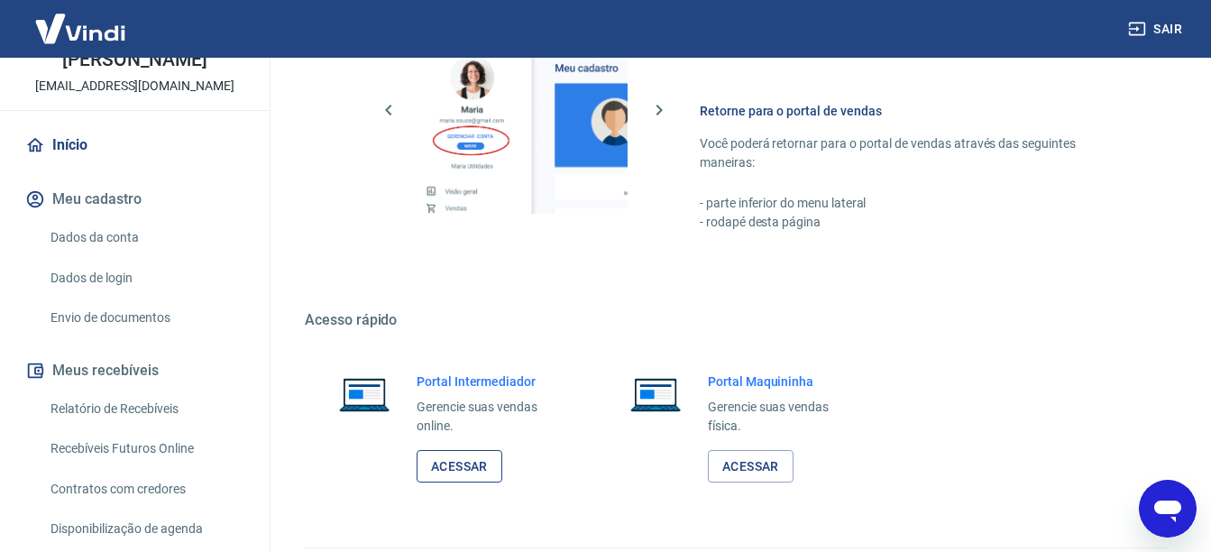
click at [460, 465] on link "Acessar" at bounding box center [460, 466] width 86 height 33
